Goal: Task Accomplishment & Management: Use online tool/utility

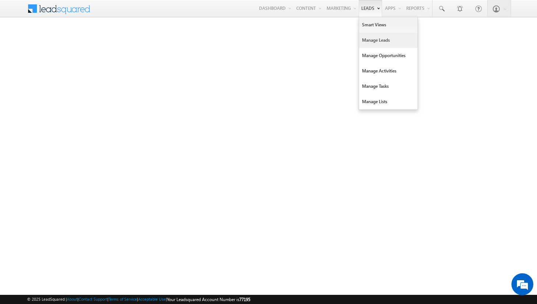
click at [376, 42] on link "Manage Leads" at bounding box center [388, 40] width 58 height 15
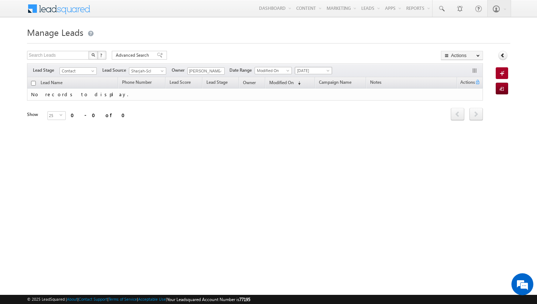
click at [329, 71] on span at bounding box center [329, 72] width 6 height 6
click at [318, 95] on link "Yesterday" at bounding box center [314, 94] width 37 height 7
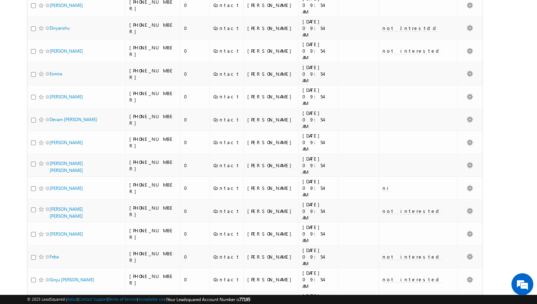
scroll to position [268, 0]
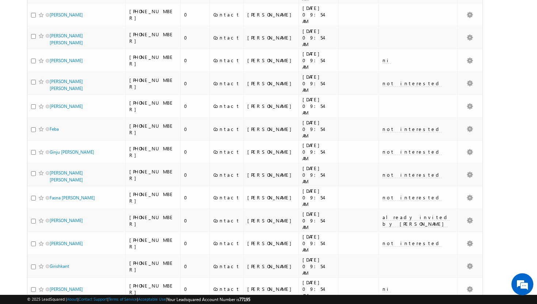
click at [53, 291] on li "100" at bounding box center [52, 290] width 18 height 7
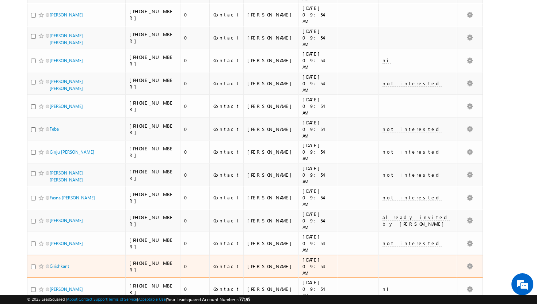
scroll to position [0, 0]
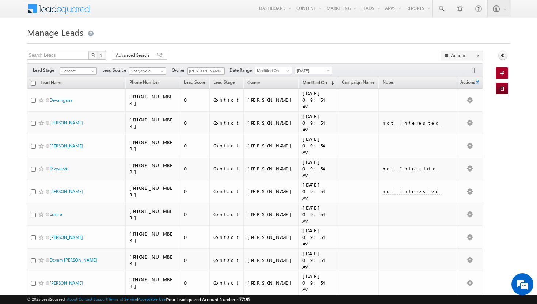
click at [37, 84] on th "Lead Name" at bounding box center [76, 82] width 99 height 11
click at [35, 83] on input "checkbox" at bounding box center [33, 83] width 5 height 5
checkbox input "true"
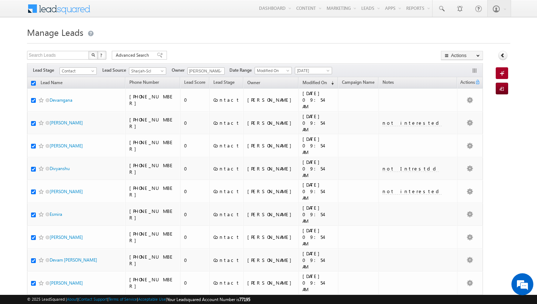
checkbox input "true"
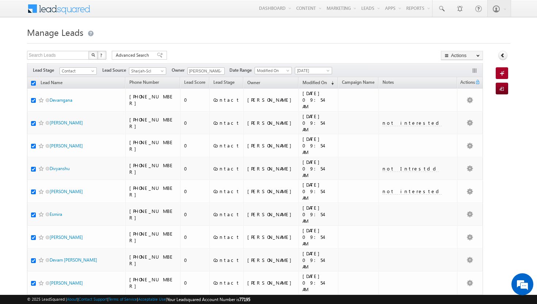
checkbox input "true"
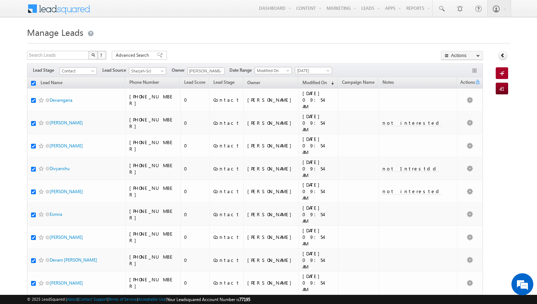
checkbox input "true"
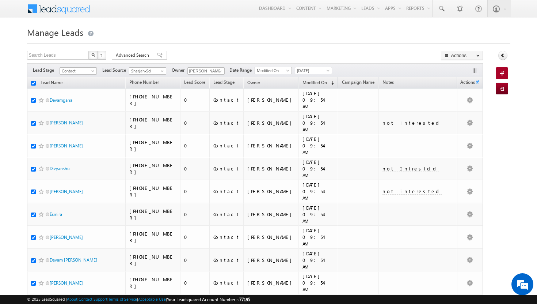
checkbox input "true"
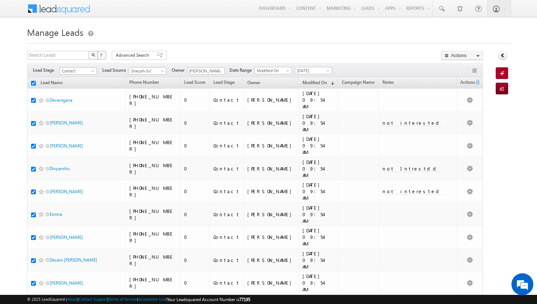
checkbox input "true"
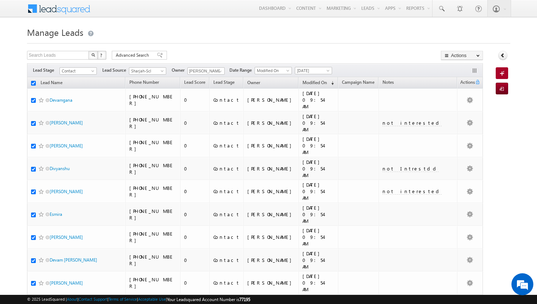
checkbox input "true"
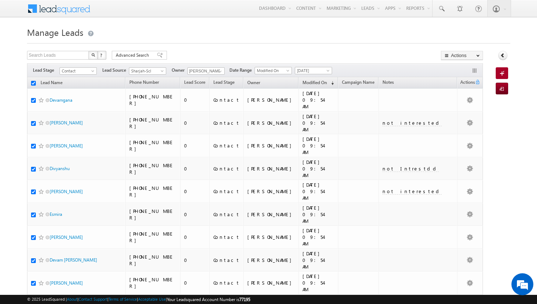
checkbox input "true"
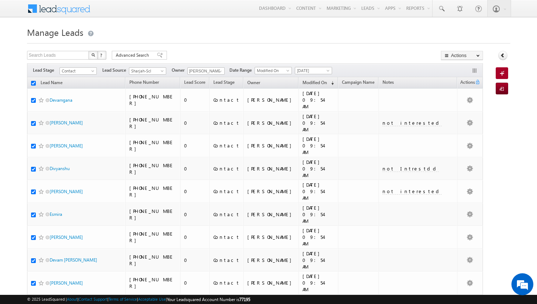
checkbox input "true"
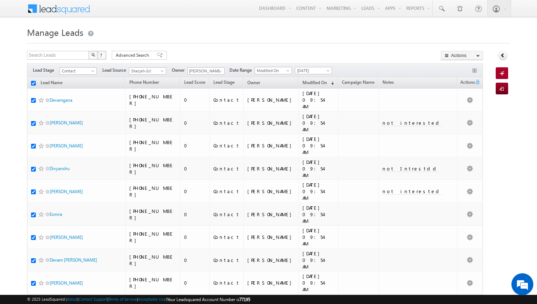
checkbox input "true"
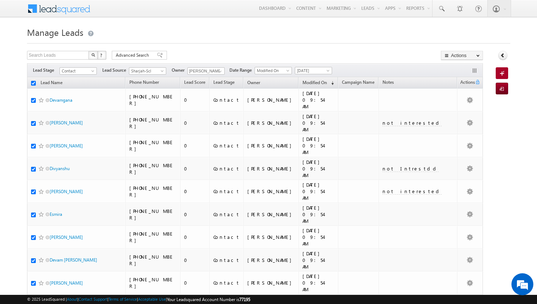
checkbox input "true"
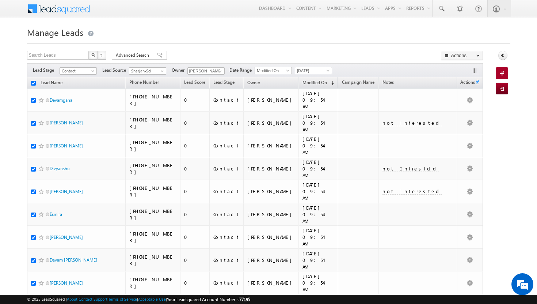
checkbox input "true"
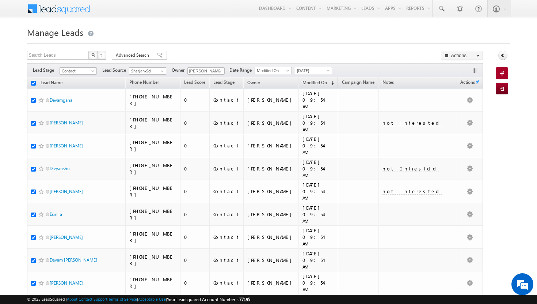
checkbox input "true"
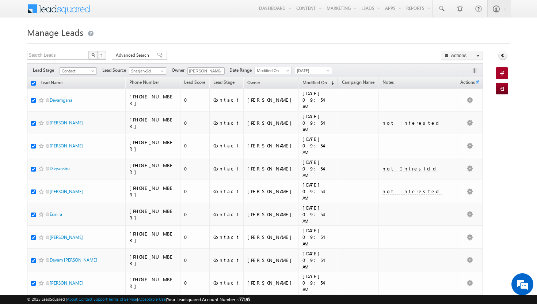
checkbox input "true"
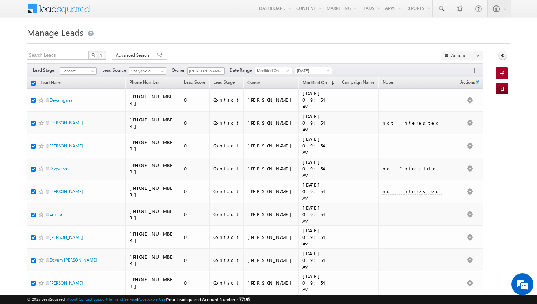
checkbox input "true"
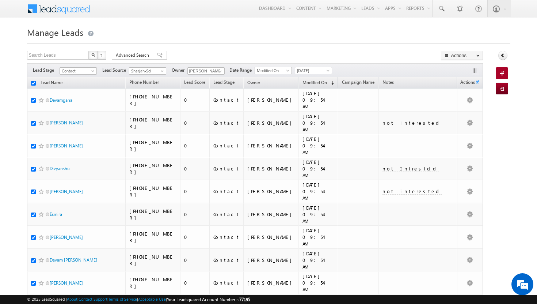
checkbox input "true"
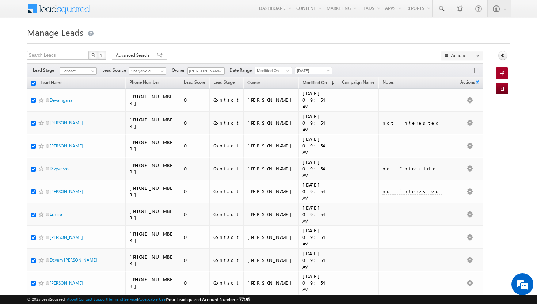
checkbox input "true"
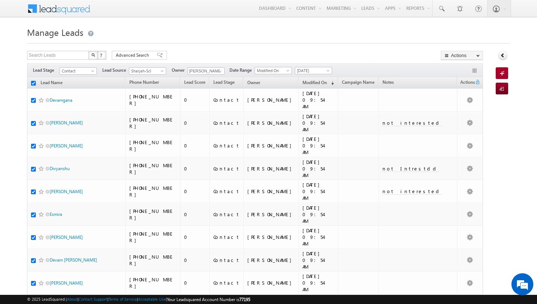
checkbox input "true"
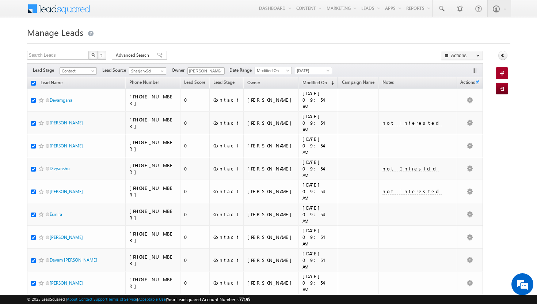
checkbox input "true"
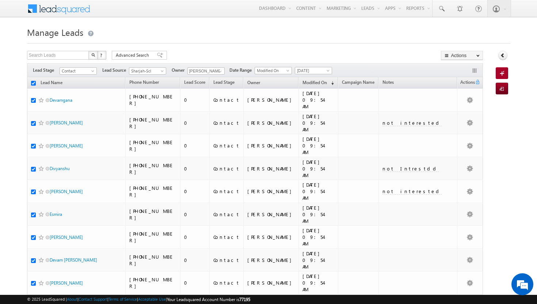
checkbox input "true"
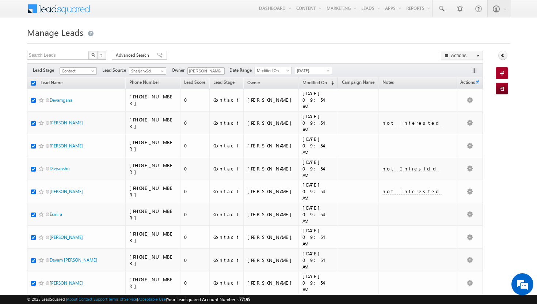
checkbox input "true"
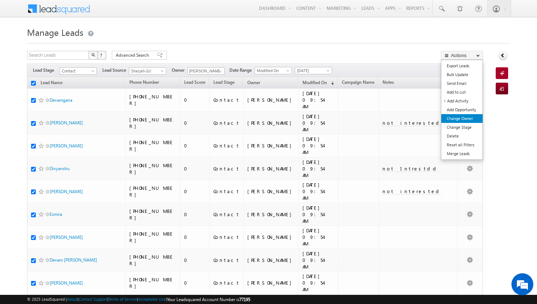
click at [477, 116] on link "Change Owner" at bounding box center [462, 118] width 41 height 9
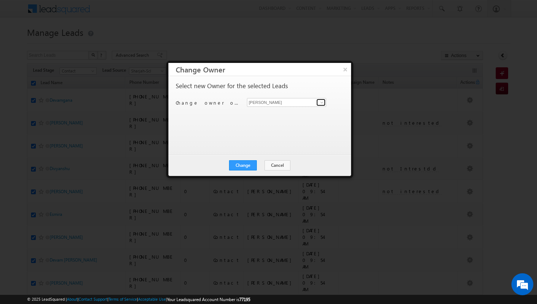
click at [319, 103] on span at bounding box center [322, 102] width 6 height 6
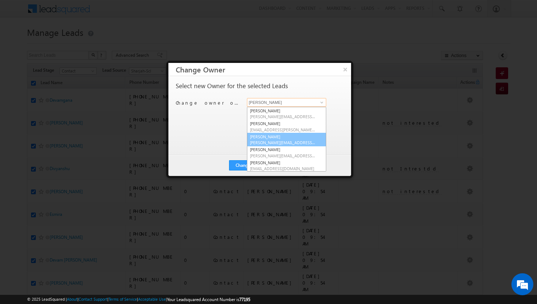
click at [299, 143] on span "athul.sajay@indglobal.ae" at bounding box center [283, 142] width 66 height 5
type input "athul sajay"
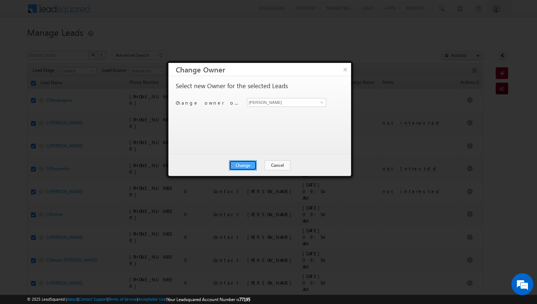
click at [253, 164] on button "Change" at bounding box center [243, 165] width 28 height 10
click at [264, 162] on button "Close" at bounding box center [260, 165] width 23 height 10
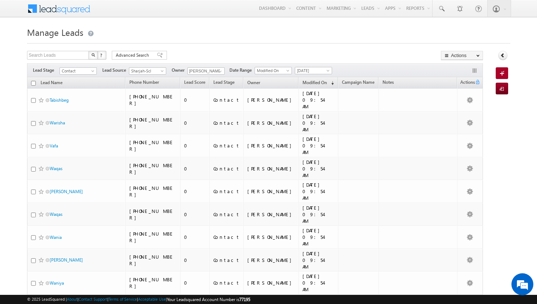
click at [33, 83] on input "checkbox" at bounding box center [33, 83] width 5 height 5
checkbox input "true"
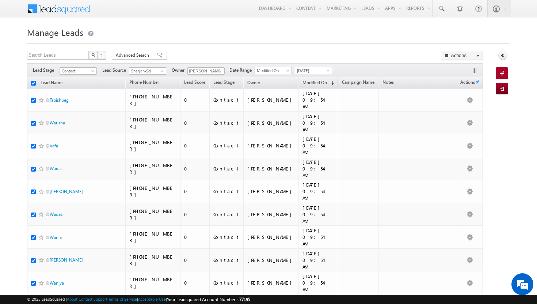
checkbox input "true"
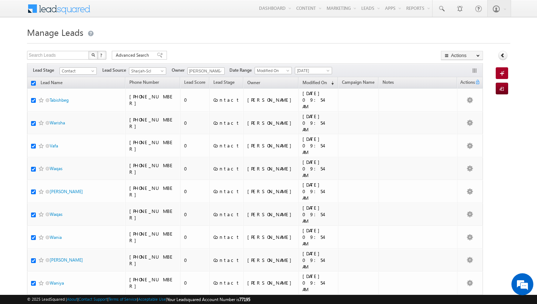
checkbox input "true"
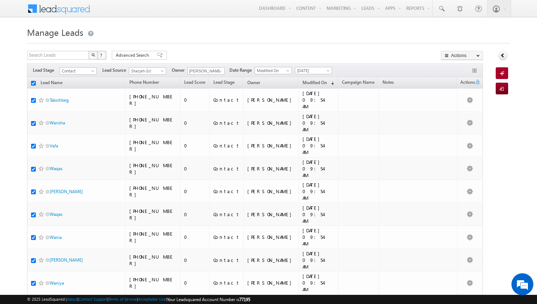
checkbox input "true"
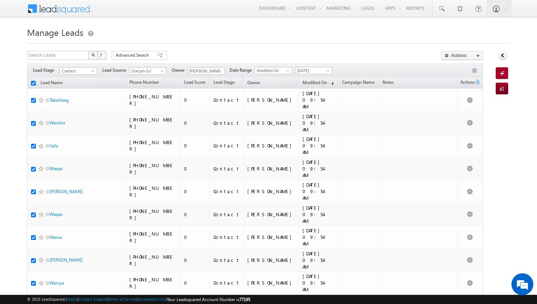
checkbox input "true"
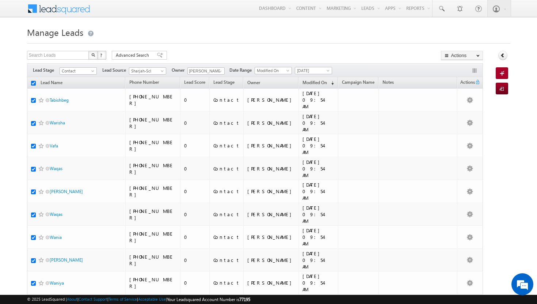
checkbox input "true"
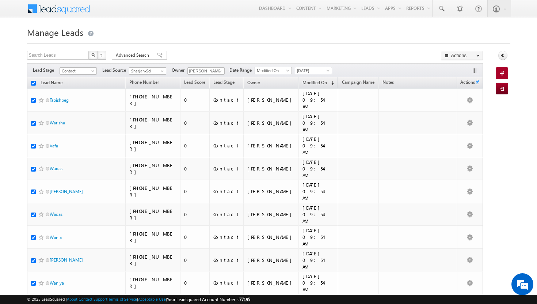
checkbox input "true"
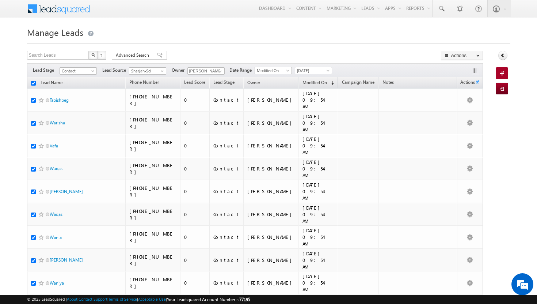
checkbox input "true"
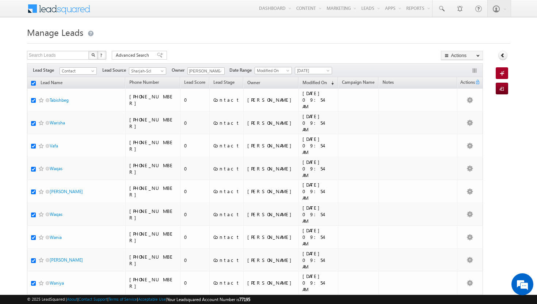
checkbox input "true"
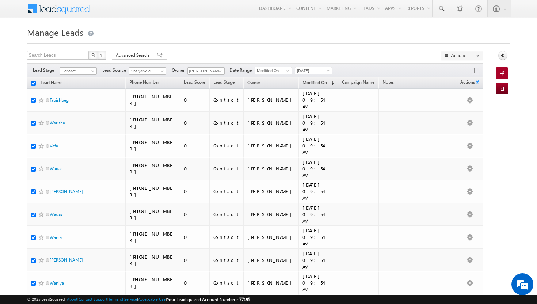
checkbox input "true"
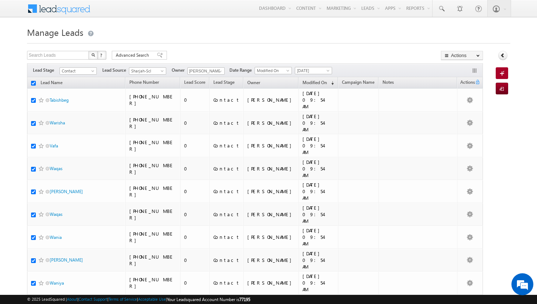
checkbox input "true"
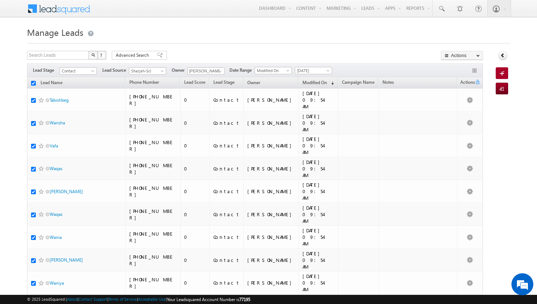
checkbox input "true"
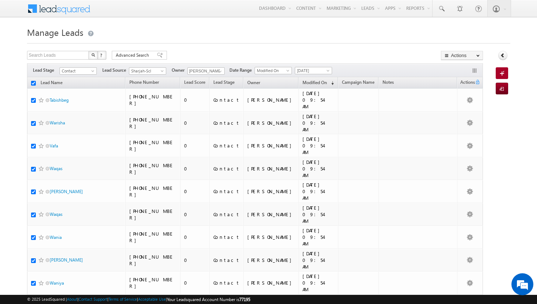
checkbox input "true"
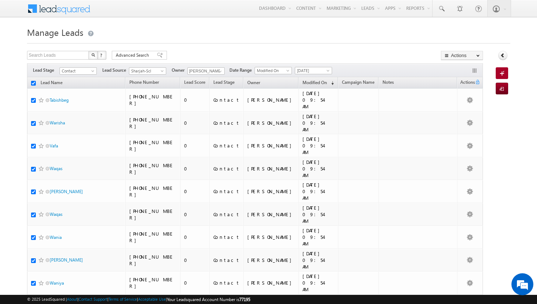
checkbox input "true"
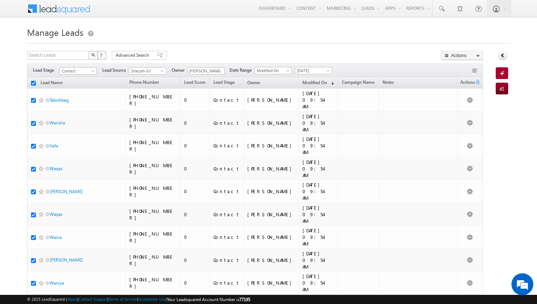
checkbox input "true"
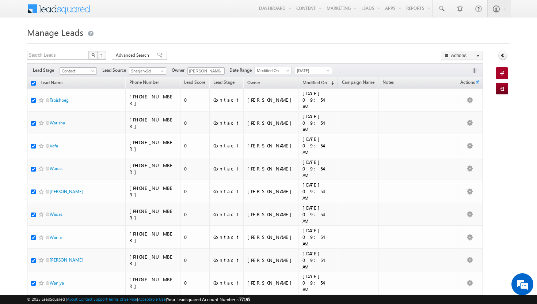
checkbox input "true"
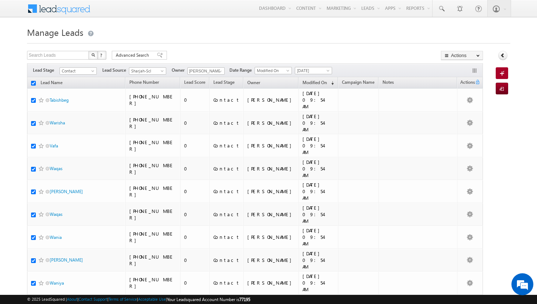
checkbox input "true"
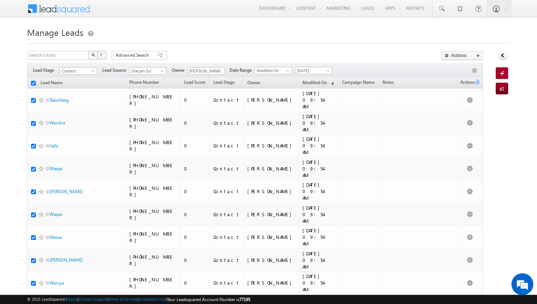
checkbox input "true"
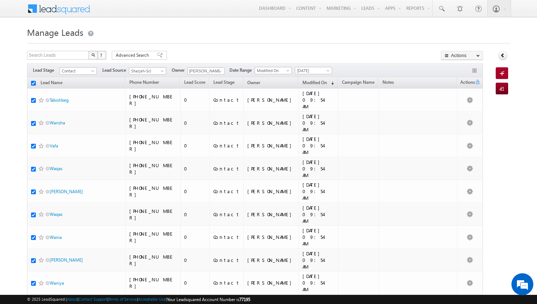
checkbox input "true"
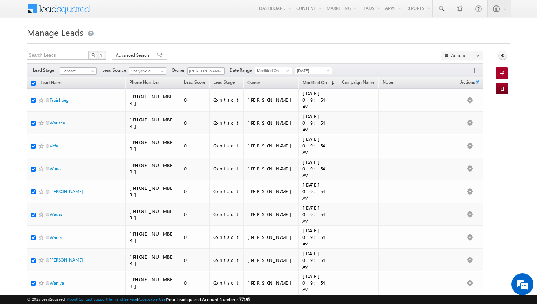
checkbox input "true"
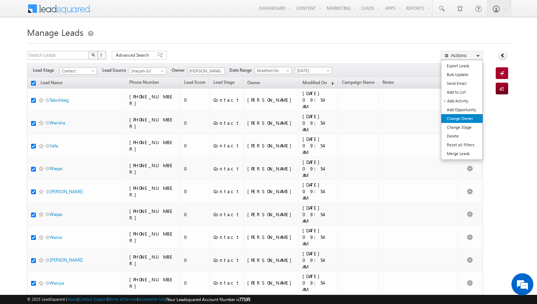
click at [465, 115] on link "Change Owner" at bounding box center [462, 118] width 41 height 9
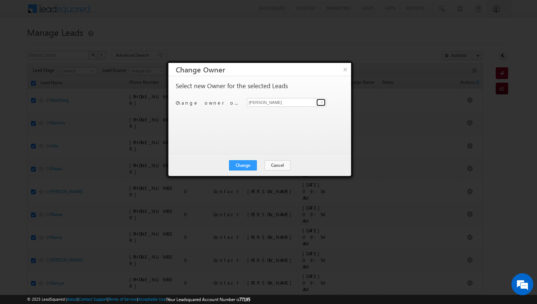
click at [324, 102] on span at bounding box center [322, 102] width 6 height 6
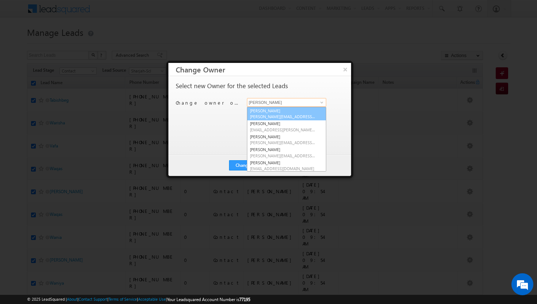
click at [300, 117] on span "adil.islam@indglobal.ae" at bounding box center [283, 116] width 66 height 5
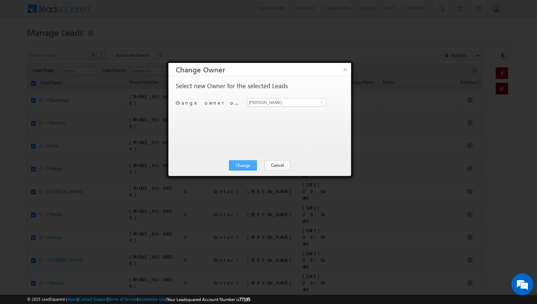
click at [247, 165] on button "Change" at bounding box center [243, 165] width 28 height 10
click at [260, 166] on button "Close" at bounding box center [260, 165] width 23 height 10
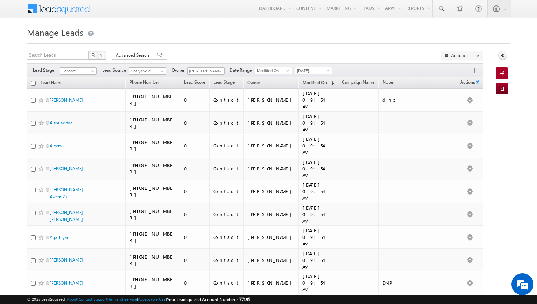
click at [34, 86] on input "checkbox" at bounding box center [33, 83] width 5 height 5
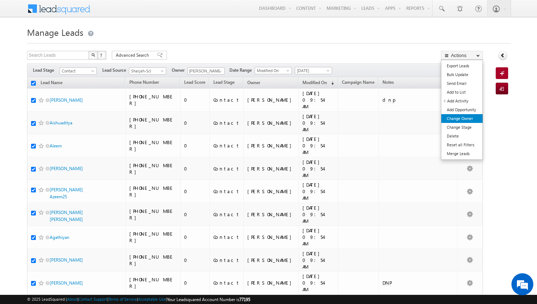
click at [464, 115] on link "Change Owner" at bounding box center [462, 118] width 41 height 9
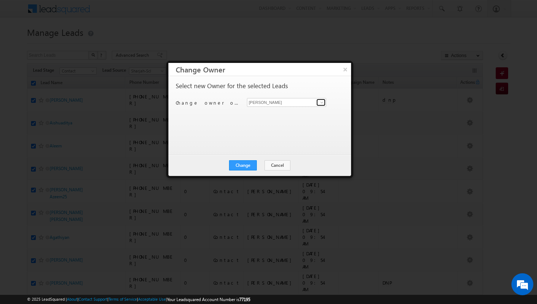
click at [321, 103] on span at bounding box center [322, 102] width 6 height 6
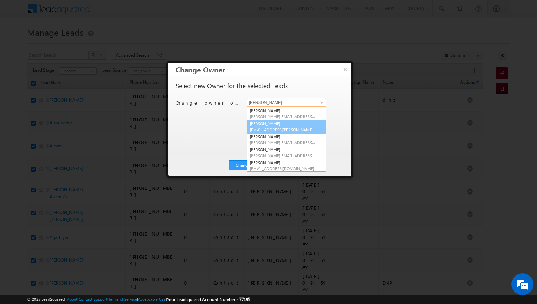
click at [310, 127] on span "afeef.mohammad@indglobal.ae" at bounding box center [283, 129] width 66 height 5
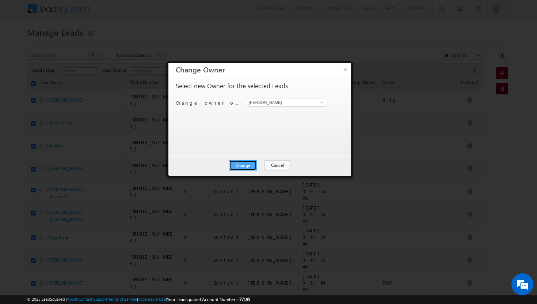
click at [247, 166] on button "Change" at bounding box center [243, 165] width 28 height 10
click at [265, 164] on button "Close" at bounding box center [260, 165] width 23 height 10
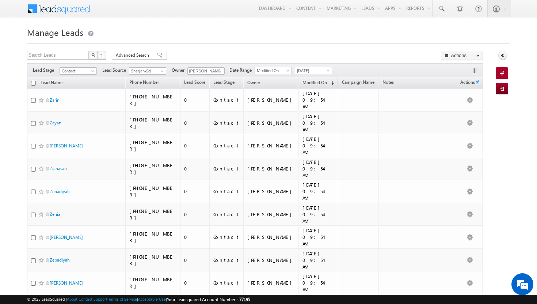
click at [33, 84] on input "checkbox" at bounding box center [33, 83] width 5 height 5
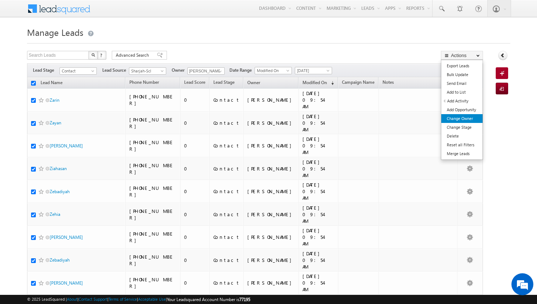
click at [466, 119] on link "Change Owner" at bounding box center [462, 118] width 41 height 9
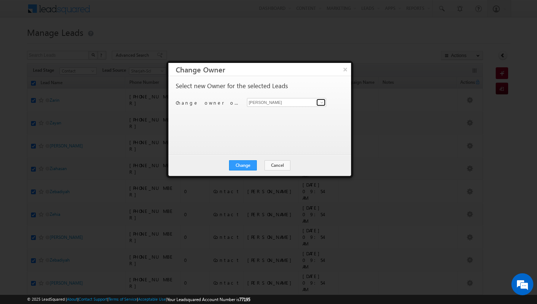
click at [322, 105] on span at bounding box center [322, 102] width 6 height 6
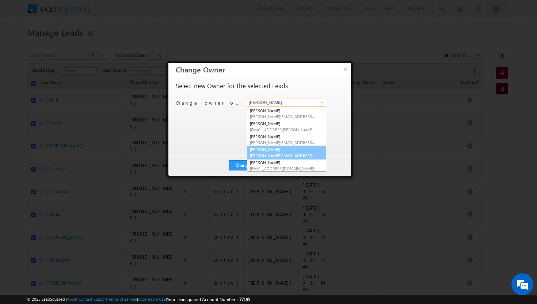
click at [292, 151] on link "Basila Tp basila.tp@indglobal.ae" at bounding box center [286, 152] width 79 height 14
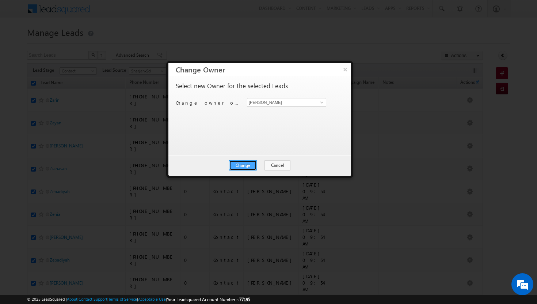
click at [247, 165] on button "Change" at bounding box center [243, 165] width 28 height 10
click at [260, 165] on button "Close" at bounding box center [260, 165] width 23 height 10
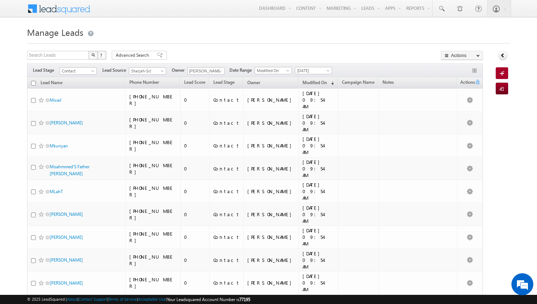
click at [33, 83] on input "checkbox" at bounding box center [33, 83] width 5 height 5
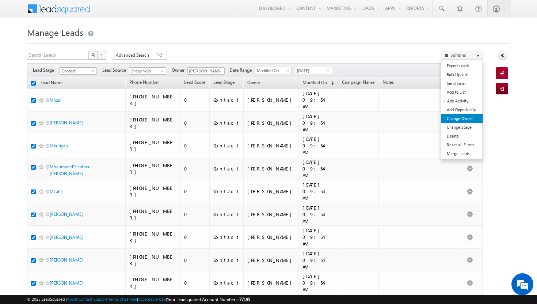
click at [462, 117] on link "Change Owner" at bounding box center [462, 118] width 41 height 9
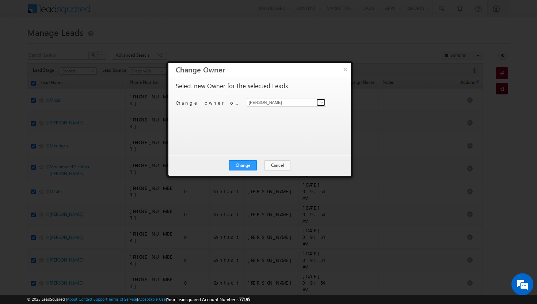
click at [321, 105] on span at bounding box center [322, 102] width 6 height 6
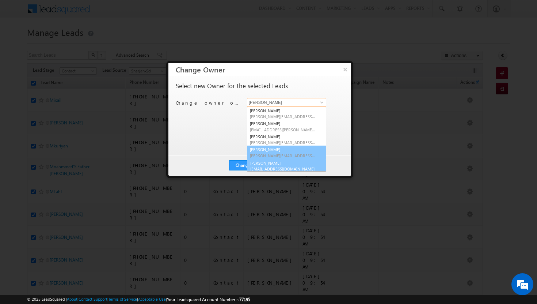
scroll to position [2, 0]
click at [289, 160] on link "Rohit Sinha rohit.sinha@indglobal.ae" at bounding box center [286, 164] width 79 height 14
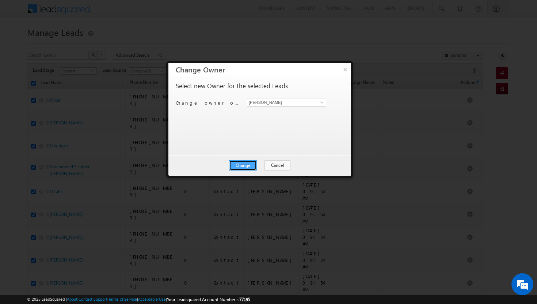
click at [249, 162] on button "Change" at bounding box center [243, 165] width 28 height 10
click at [261, 164] on button "Close" at bounding box center [260, 165] width 23 height 10
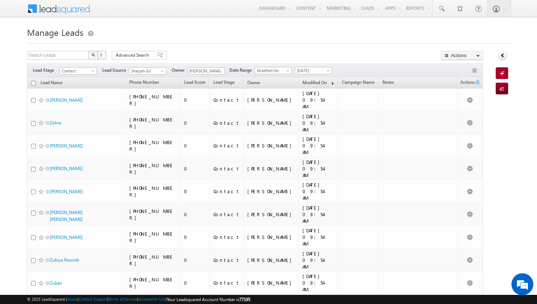
click at [33, 83] on input "checkbox" at bounding box center [33, 83] width 5 height 5
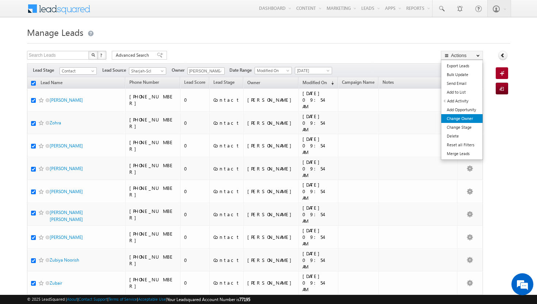
click at [469, 120] on link "Change Owner" at bounding box center [462, 118] width 41 height 9
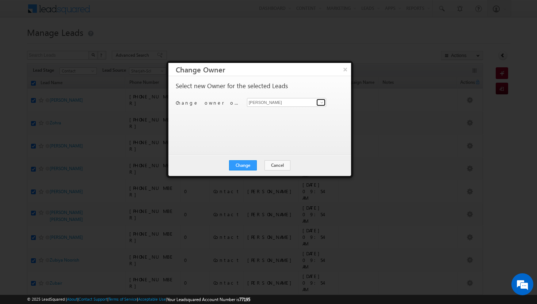
click at [321, 103] on span at bounding box center [322, 102] width 6 height 6
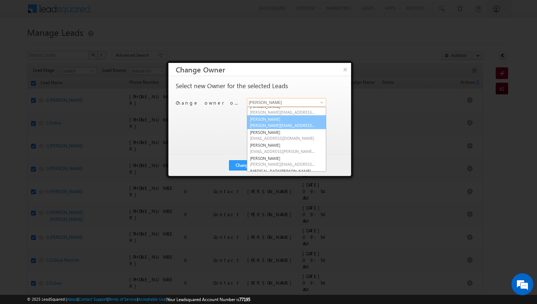
scroll to position [33, 0]
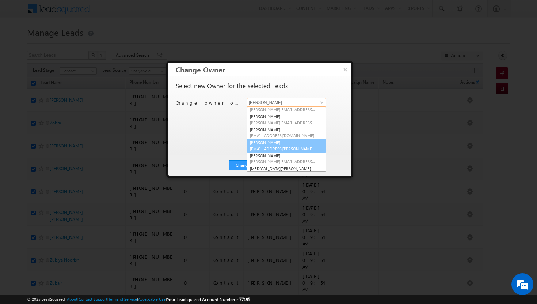
click at [279, 149] on span "sadia.zahid@indglobal.ae" at bounding box center [283, 148] width 66 height 5
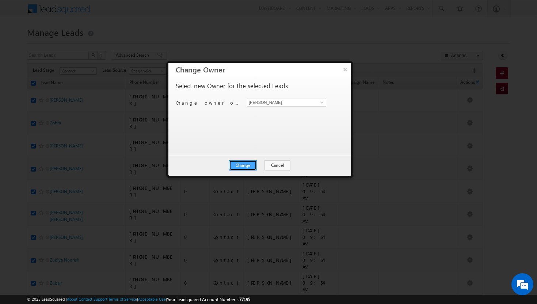
click at [255, 164] on button "Change" at bounding box center [243, 165] width 28 height 10
click at [263, 164] on button "Close" at bounding box center [260, 165] width 23 height 10
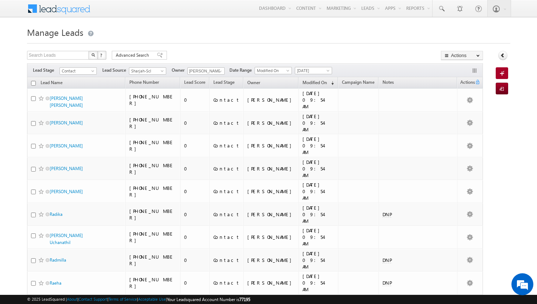
click at [33, 83] on input "checkbox" at bounding box center [33, 83] width 5 height 5
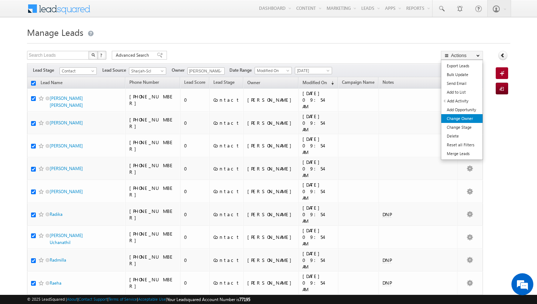
click at [462, 122] on link "Change Owner" at bounding box center [462, 118] width 41 height 9
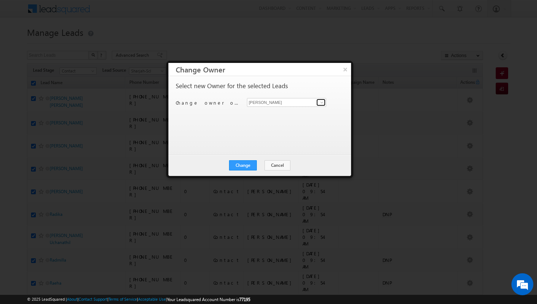
click at [322, 103] on span at bounding box center [322, 102] width 6 height 6
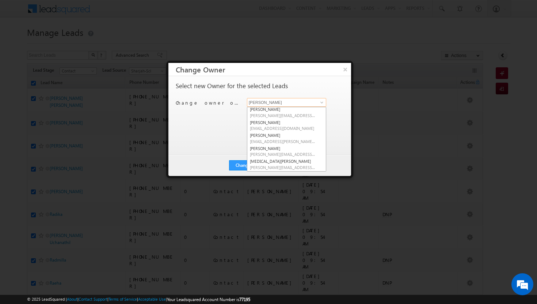
scroll to position [43, 0]
click at [287, 160] on link "syeda bibijan syeda.bibijan@indglobal.ae" at bounding box center [286, 162] width 79 height 14
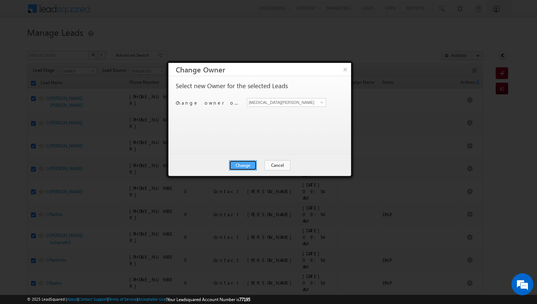
click at [252, 162] on button "Change" at bounding box center [243, 165] width 28 height 10
click at [262, 166] on button "Close" at bounding box center [260, 165] width 23 height 10
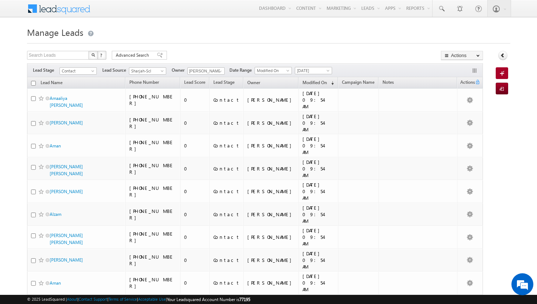
click at [33, 84] on input "checkbox" at bounding box center [33, 83] width 5 height 5
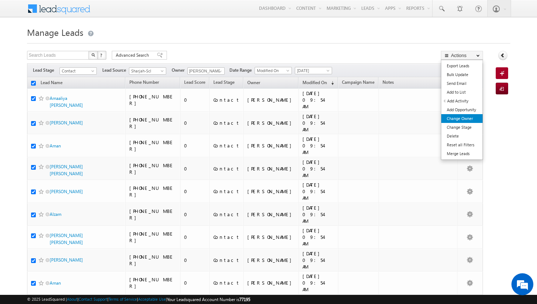
click at [468, 116] on link "Change Owner" at bounding box center [462, 118] width 41 height 9
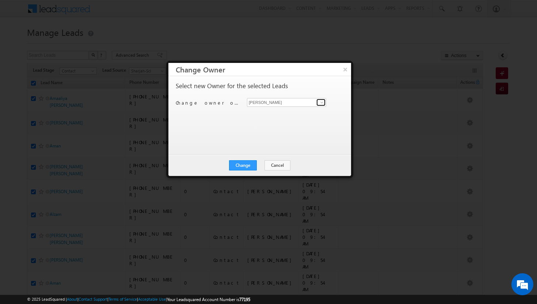
click at [320, 101] on span at bounding box center [322, 102] width 6 height 6
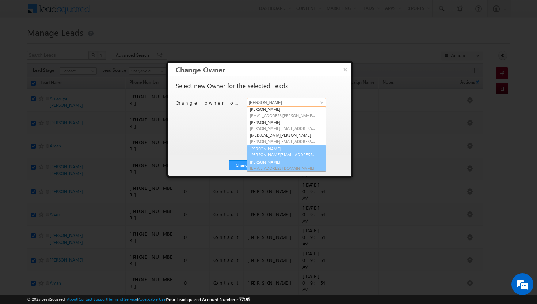
scroll to position [66, 0]
click at [279, 154] on span "ujwal.kumar@indglobal.ae" at bounding box center [283, 154] width 66 height 5
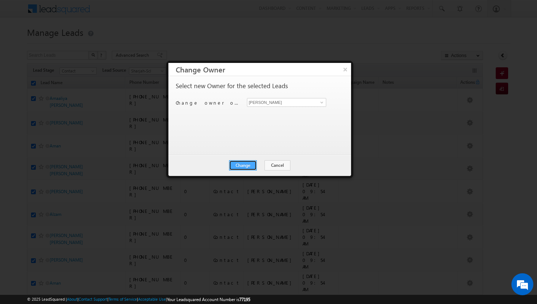
click at [248, 168] on button "Change" at bounding box center [243, 165] width 28 height 10
click at [260, 164] on button "Close" at bounding box center [260, 165] width 23 height 10
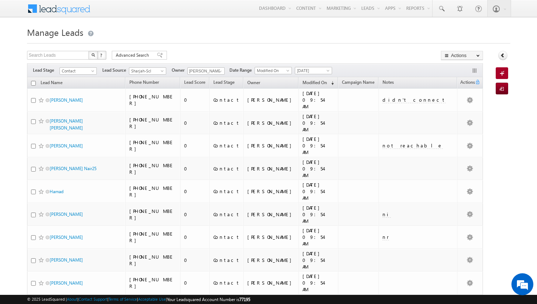
click at [34, 82] on input "checkbox" at bounding box center [33, 83] width 5 height 5
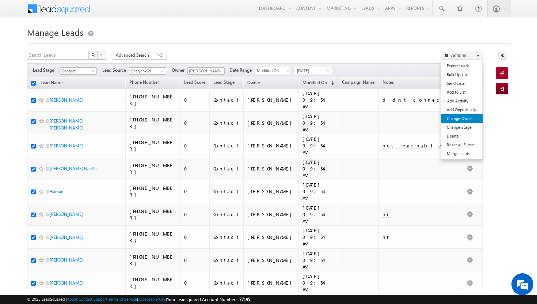
click at [460, 118] on link "Change Owner" at bounding box center [462, 118] width 41 height 9
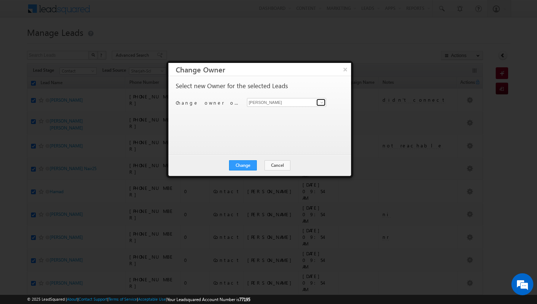
click at [323, 105] on link at bounding box center [321, 102] width 9 height 7
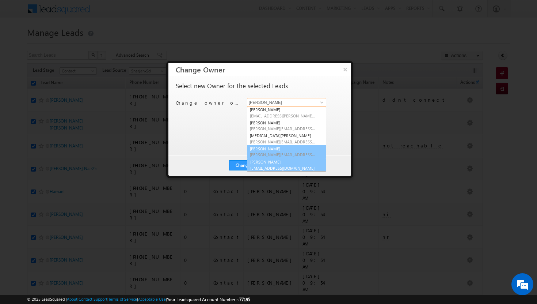
scroll to position [66, 0]
click at [281, 160] on link "vikram kumar vikram.kumar@indglobal.ae" at bounding box center [286, 164] width 79 height 14
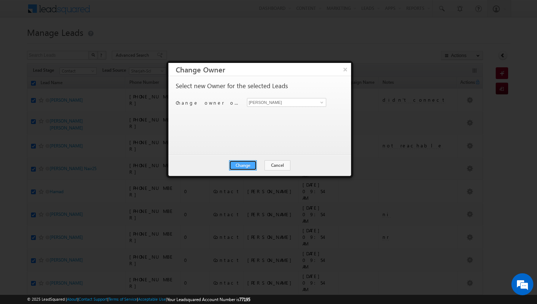
click at [251, 165] on button "Change" at bounding box center [243, 165] width 28 height 10
click at [258, 165] on button "Close" at bounding box center [260, 165] width 23 height 10
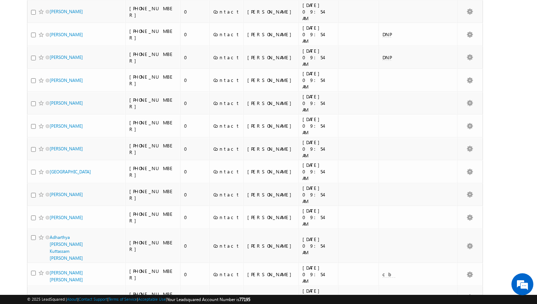
scroll to position [0, 0]
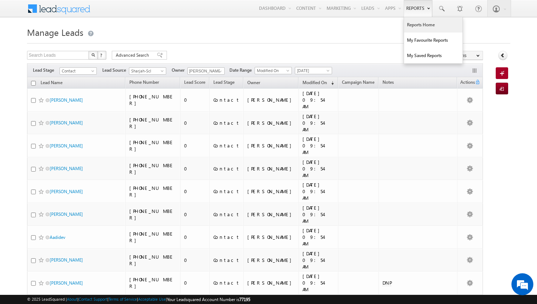
click at [418, 22] on link "Reports Home" at bounding box center [433, 24] width 58 height 15
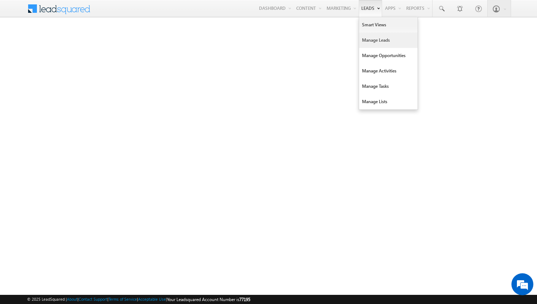
click at [363, 36] on link "Manage Leads" at bounding box center [388, 40] width 58 height 15
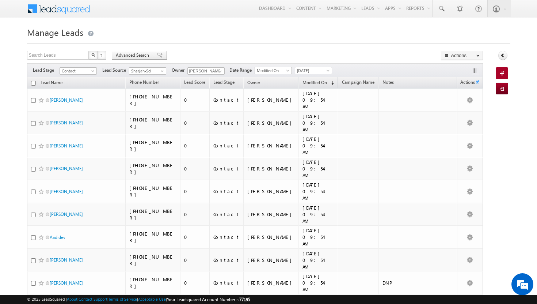
click at [135, 53] on span "Advanced Search" at bounding box center [133, 55] width 35 height 7
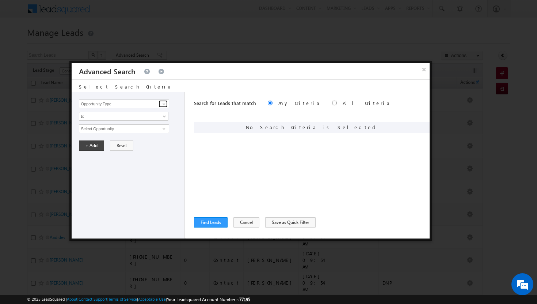
click at [163, 107] on link at bounding box center [163, 103] width 9 height 7
click at [90, 138] on ul "Lead Mobile Number Modified By Id Modified On" at bounding box center [124, 123] width 90 height 30
click at [91, 135] on link "Modified On" at bounding box center [124, 134] width 90 height 8
type input "Modified On"
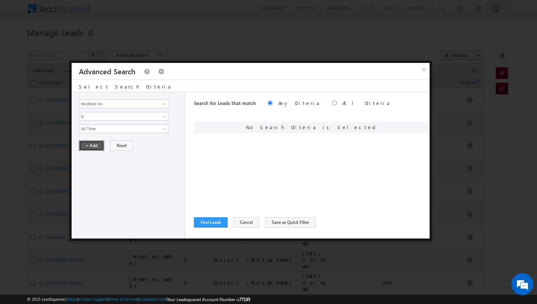
click at [90, 146] on button "+ Add" at bounding box center [91, 145] width 25 height 10
click at [164, 104] on span at bounding box center [164, 104] width 6 height 6
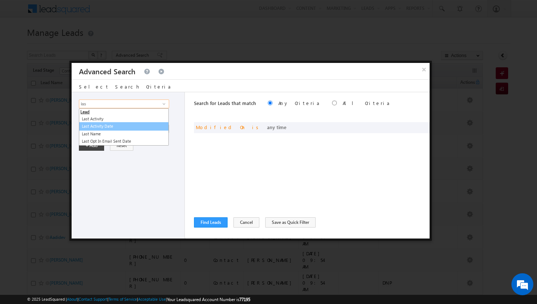
click at [130, 125] on link "Last Activity Date" at bounding box center [124, 126] width 90 height 8
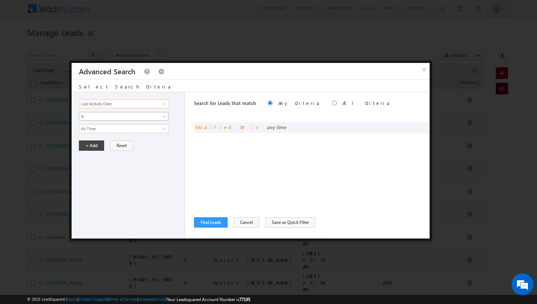
type input "Last Activity Date"
click at [165, 114] on link "Is" at bounding box center [124, 116] width 90 height 9
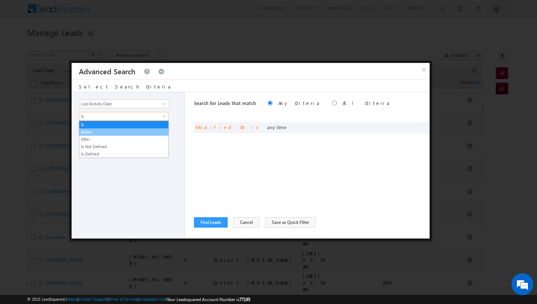
click at [163, 134] on link "Before" at bounding box center [123, 132] width 89 height 7
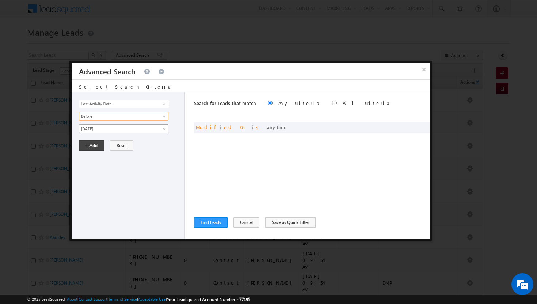
click at [166, 130] on span at bounding box center [165, 130] width 6 height 6
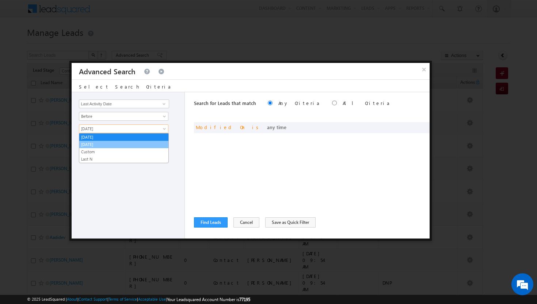
click at [166, 142] on link "Yesterday" at bounding box center [123, 144] width 89 height 7
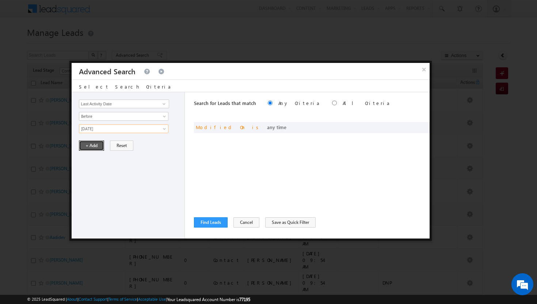
click at [96, 145] on button "+ Add" at bounding box center [91, 145] width 25 height 10
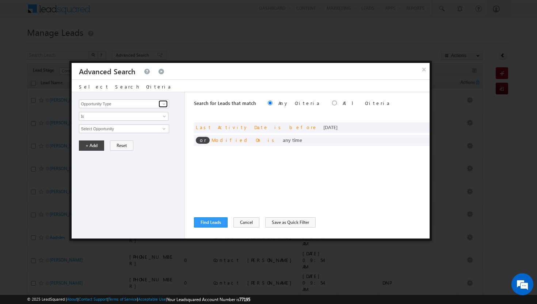
click at [166, 106] on span at bounding box center [164, 104] width 6 height 6
click at [160, 117] on link "Owner" at bounding box center [124, 119] width 90 height 8
type input "Owner"
click at [166, 115] on span at bounding box center [165, 118] width 6 height 6
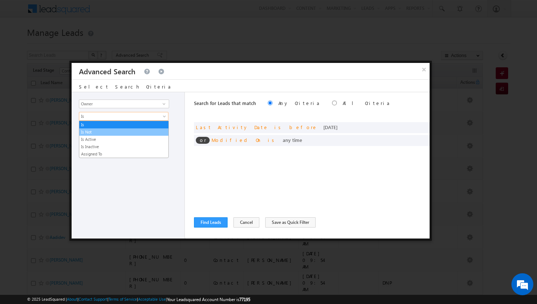
click at [168, 129] on link "Is Not" at bounding box center [123, 132] width 89 height 7
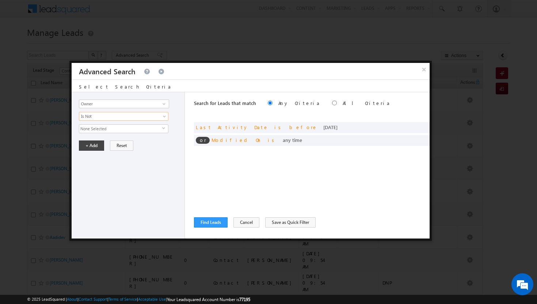
click at [167, 129] on span "select" at bounding box center [165, 127] width 6 height 3
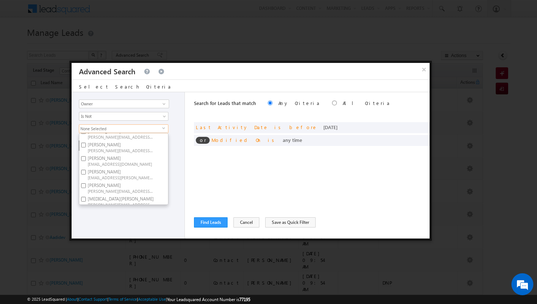
scroll to position [72, 0]
click at [83, 169] on input "Shakeel Babbar shakeel.babbar@indglobal.ae" at bounding box center [83, 170] width 5 height 5
checkbox input "true"
click at [161, 219] on div "Opportunity Type Lead Activity Task Sales Group Prospect Id Address 1 Address 2…" at bounding box center [128, 165] width 113 height 146
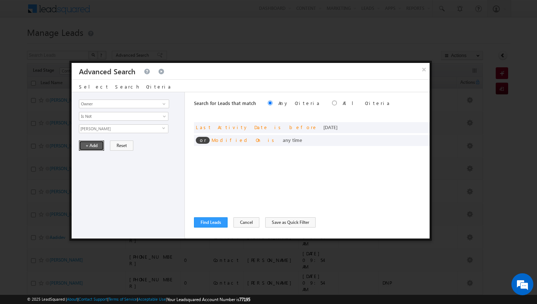
click at [97, 147] on button "+ Add" at bounding box center [91, 145] width 25 height 10
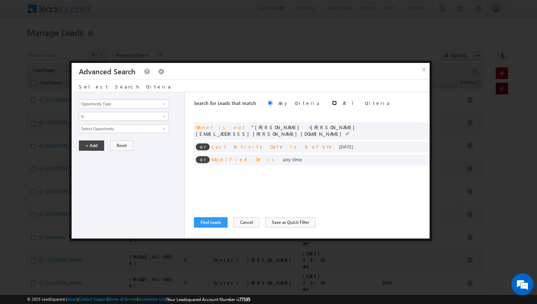
click at [332, 101] on input "radio" at bounding box center [334, 103] width 5 height 5
radio input "true"
click at [218, 224] on button "Find Leads" at bounding box center [211, 222] width 34 height 10
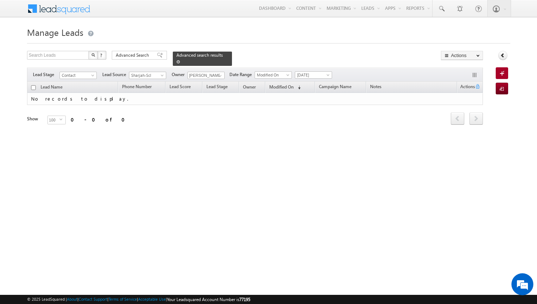
click at [180, 60] on span at bounding box center [179, 62] width 4 height 4
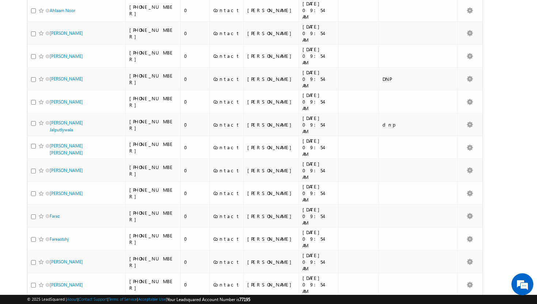
scroll to position [959, 0]
